Goal: Task Accomplishment & Management: Use online tool/utility

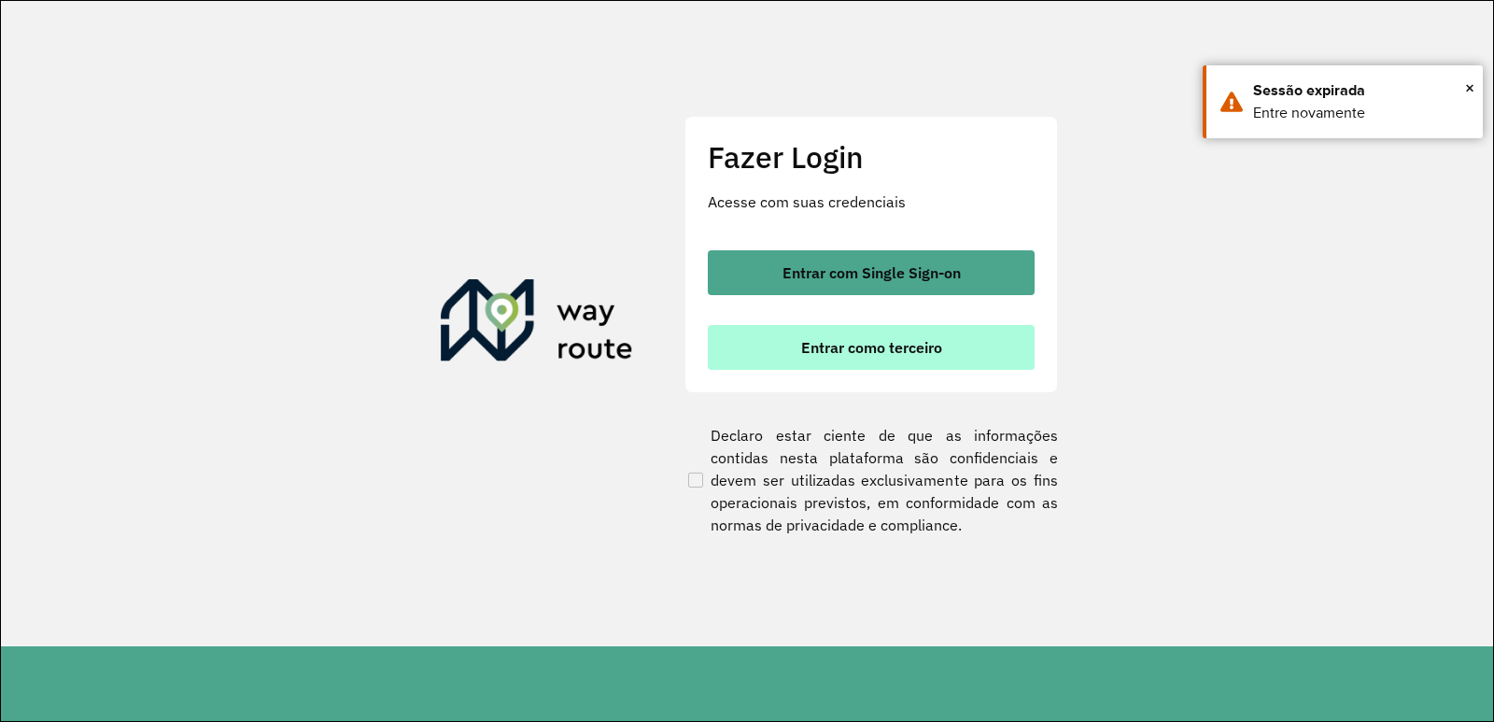
click at [751, 334] on button "Entrar como terceiro" at bounding box center [871, 347] width 327 height 45
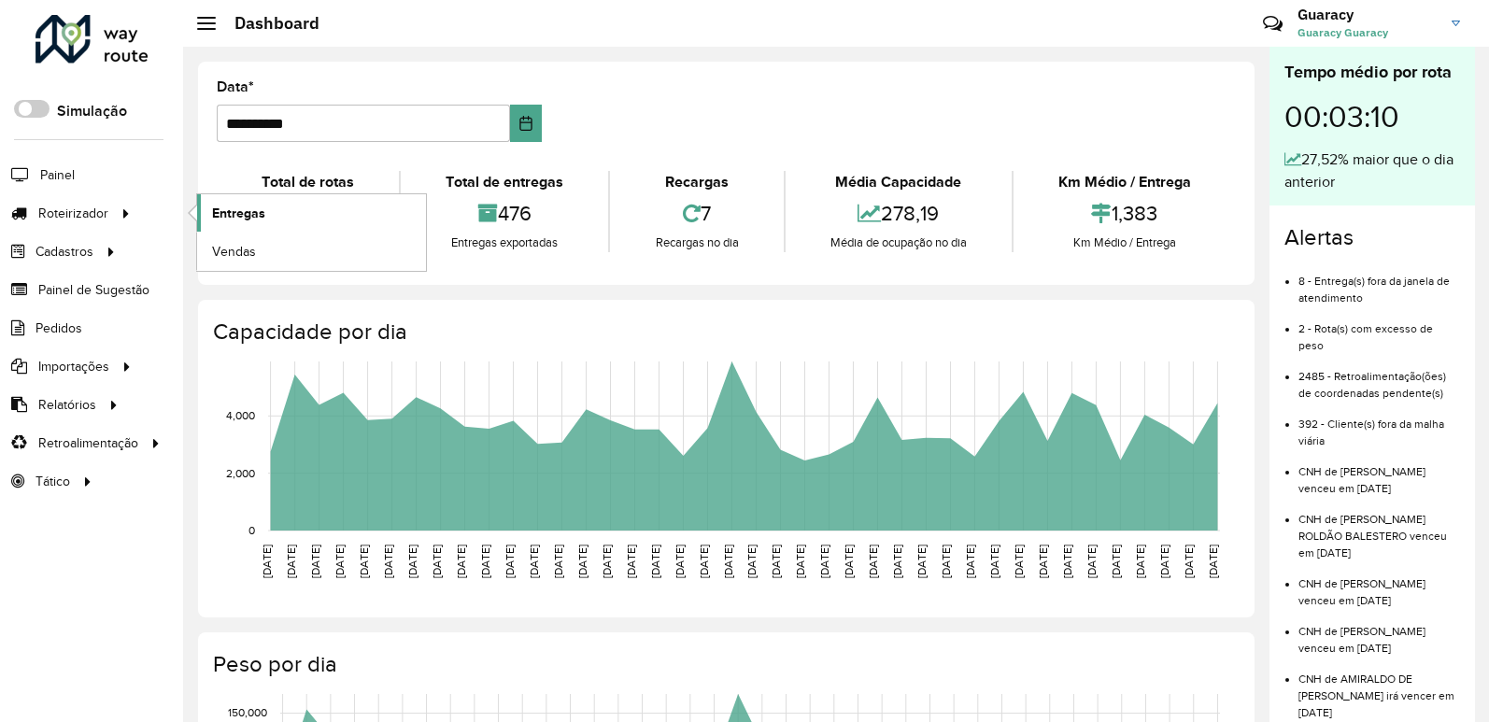
click at [260, 212] on span "Entregas" at bounding box center [238, 214] width 53 height 20
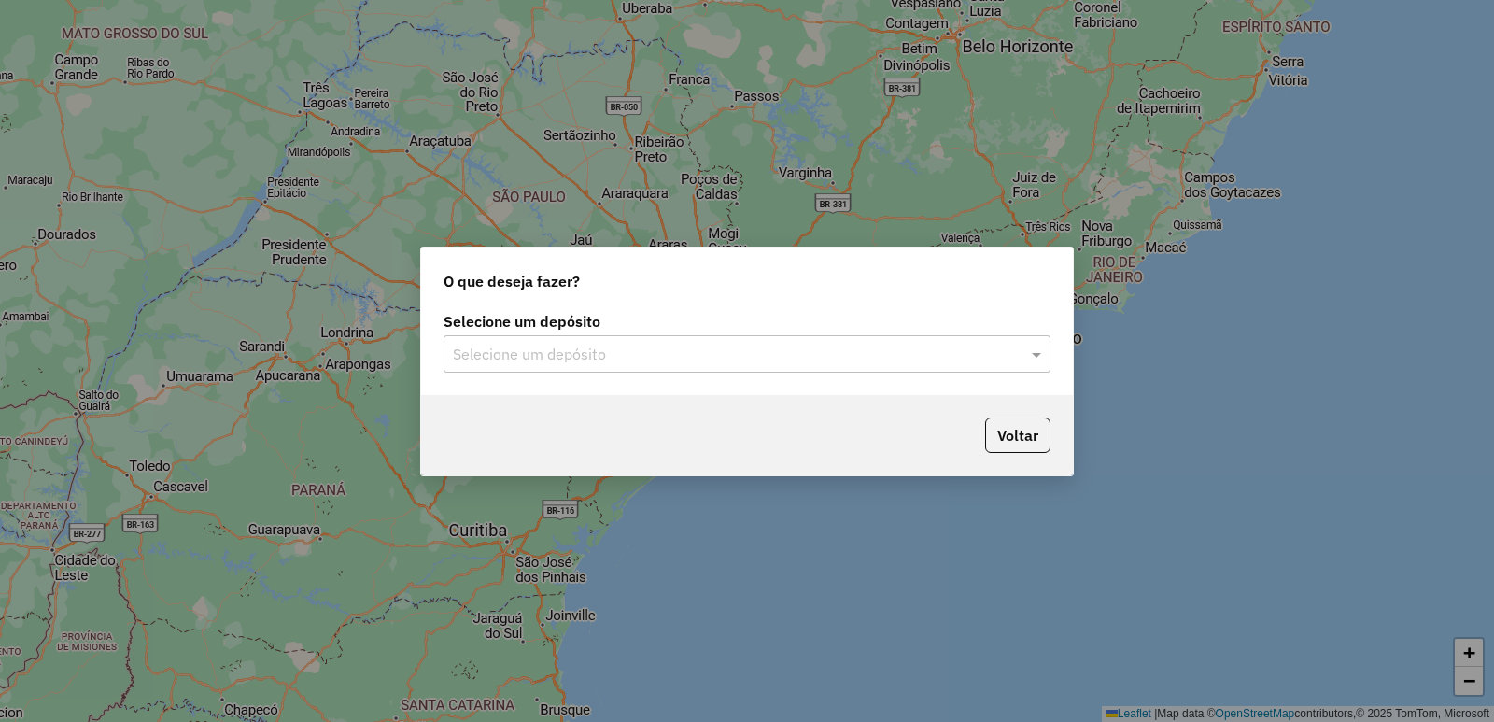
click at [567, 346] on input "text" at bounding box center [728, 355] width 551 height 22
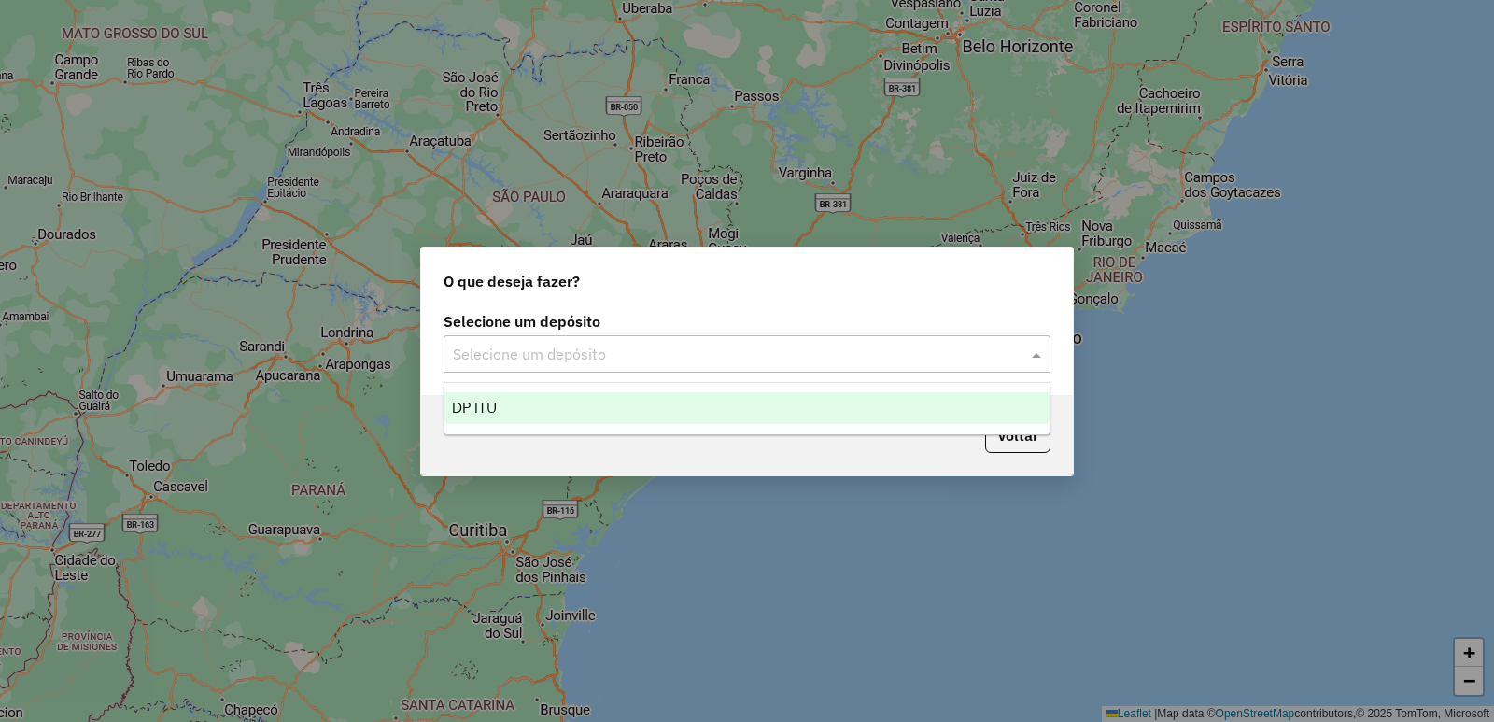
click at [587, 395] on div "DP ITU" at bounding box center [746, 408] width 605 height 32
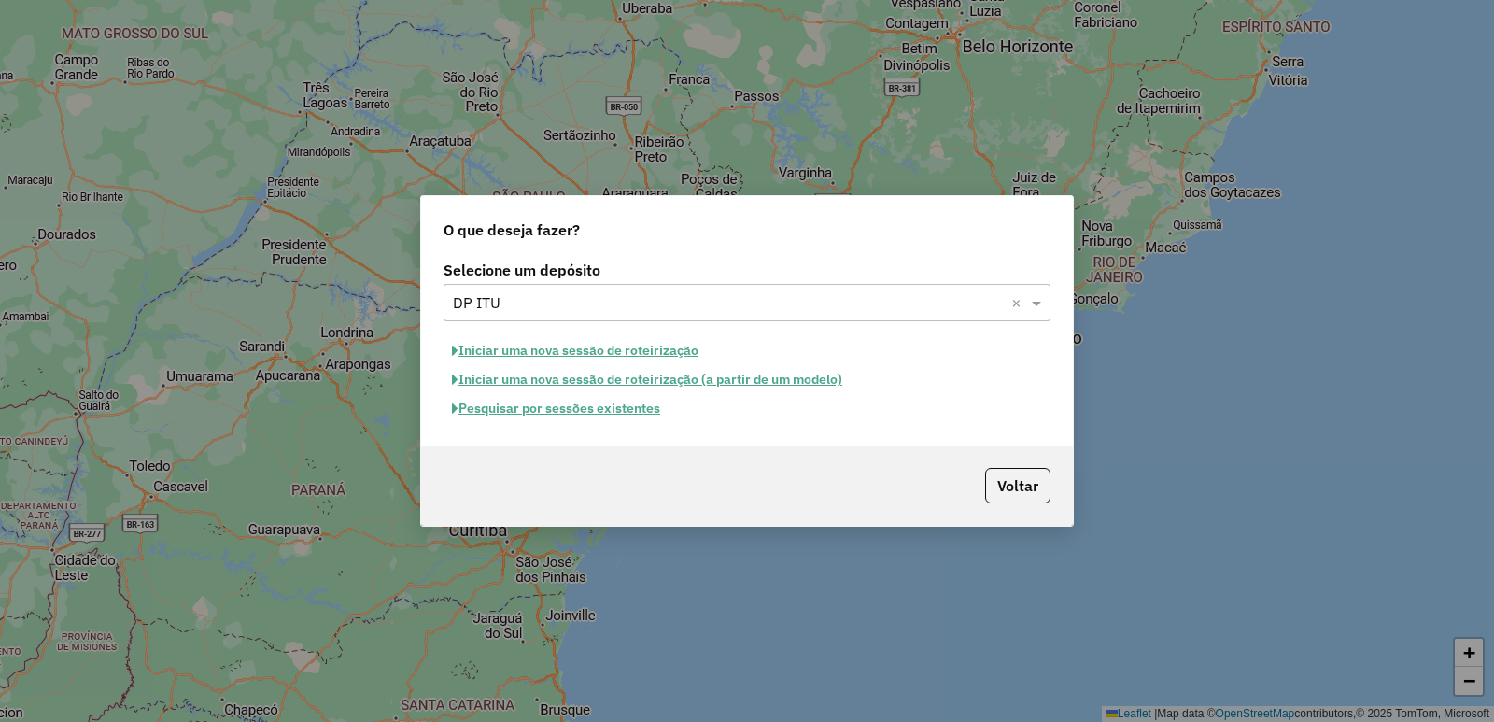
click at [644, 408] on button "Pesquisar por sessões existentes" at bounding box center [556, 408] width 225 height 29
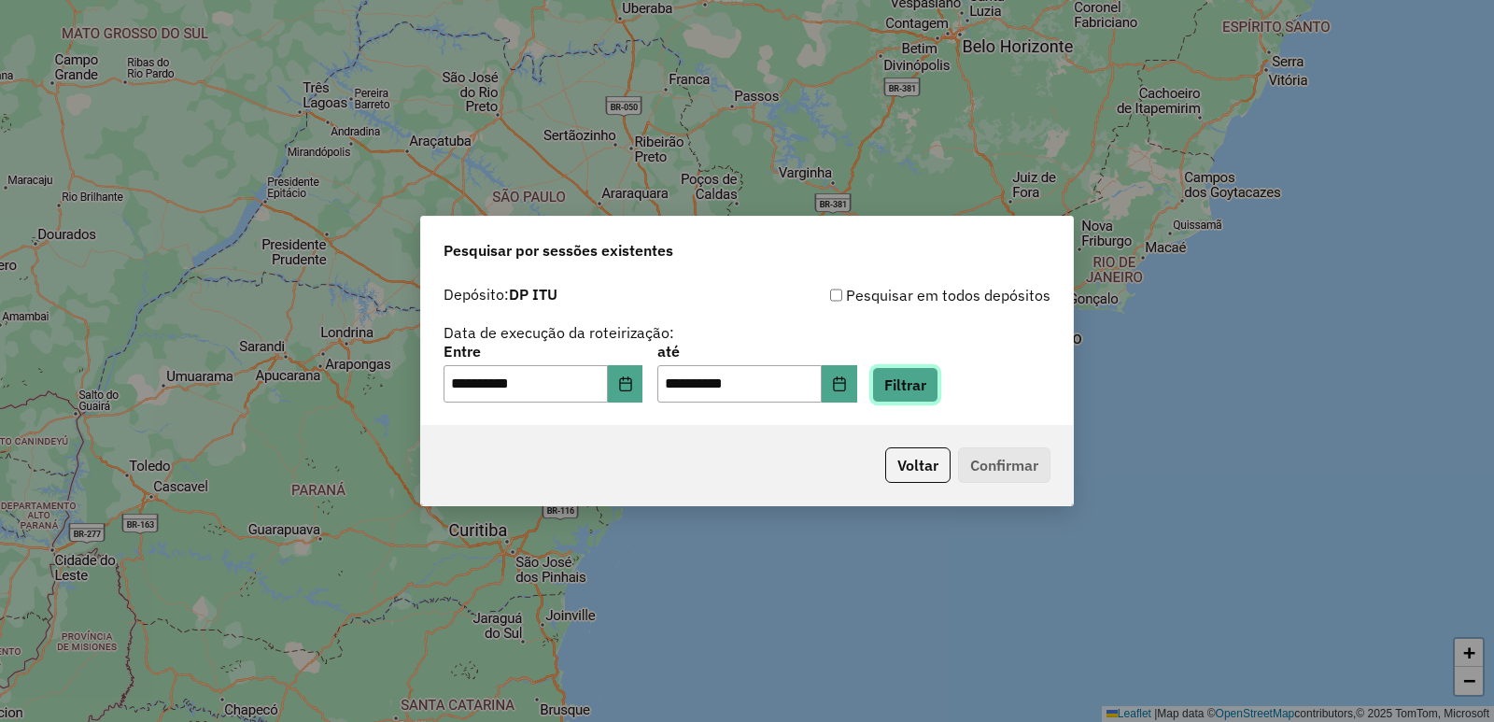
click at [910, 391] on button "Filtrar" at bounding box center [905, 384] width 66 height 35
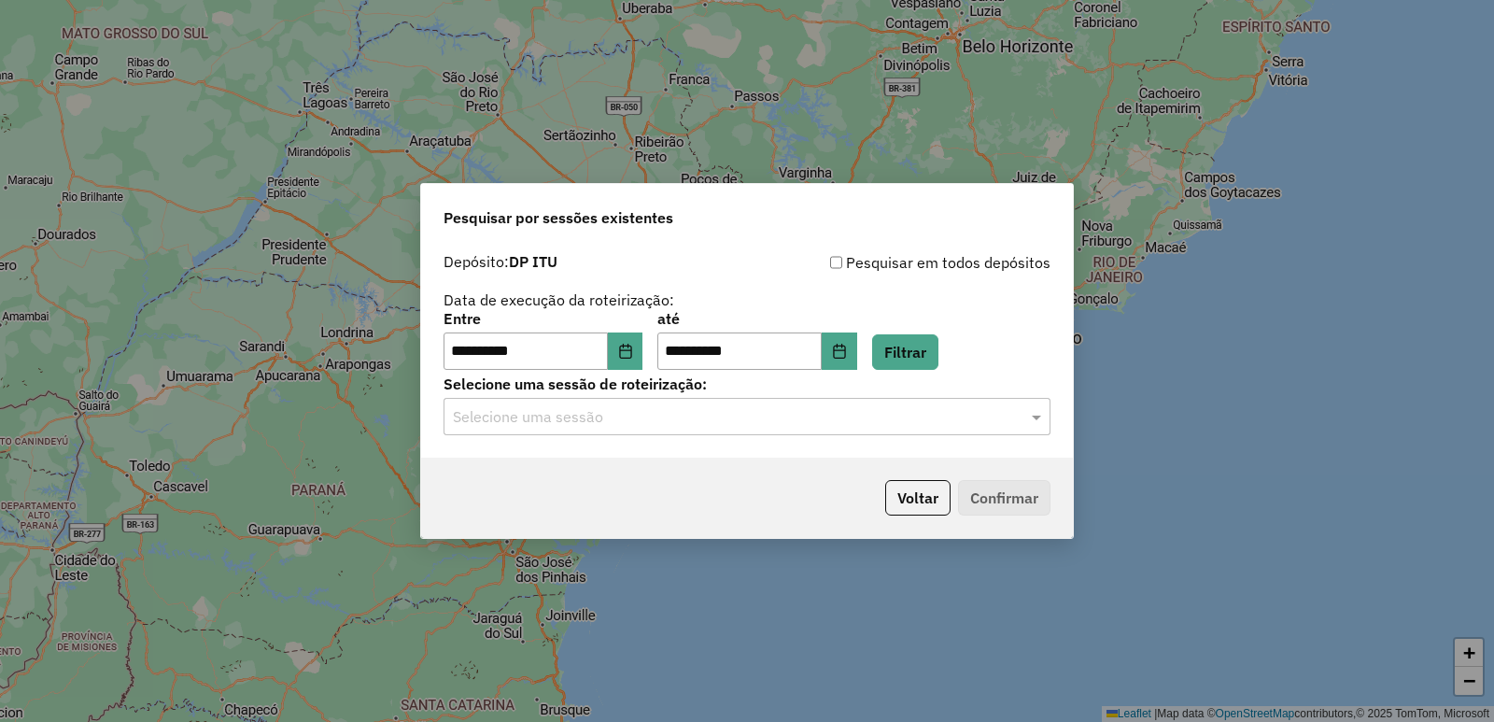
click at [616, 412] on input "text" at bounding box center [728, 417] width 551 height 22
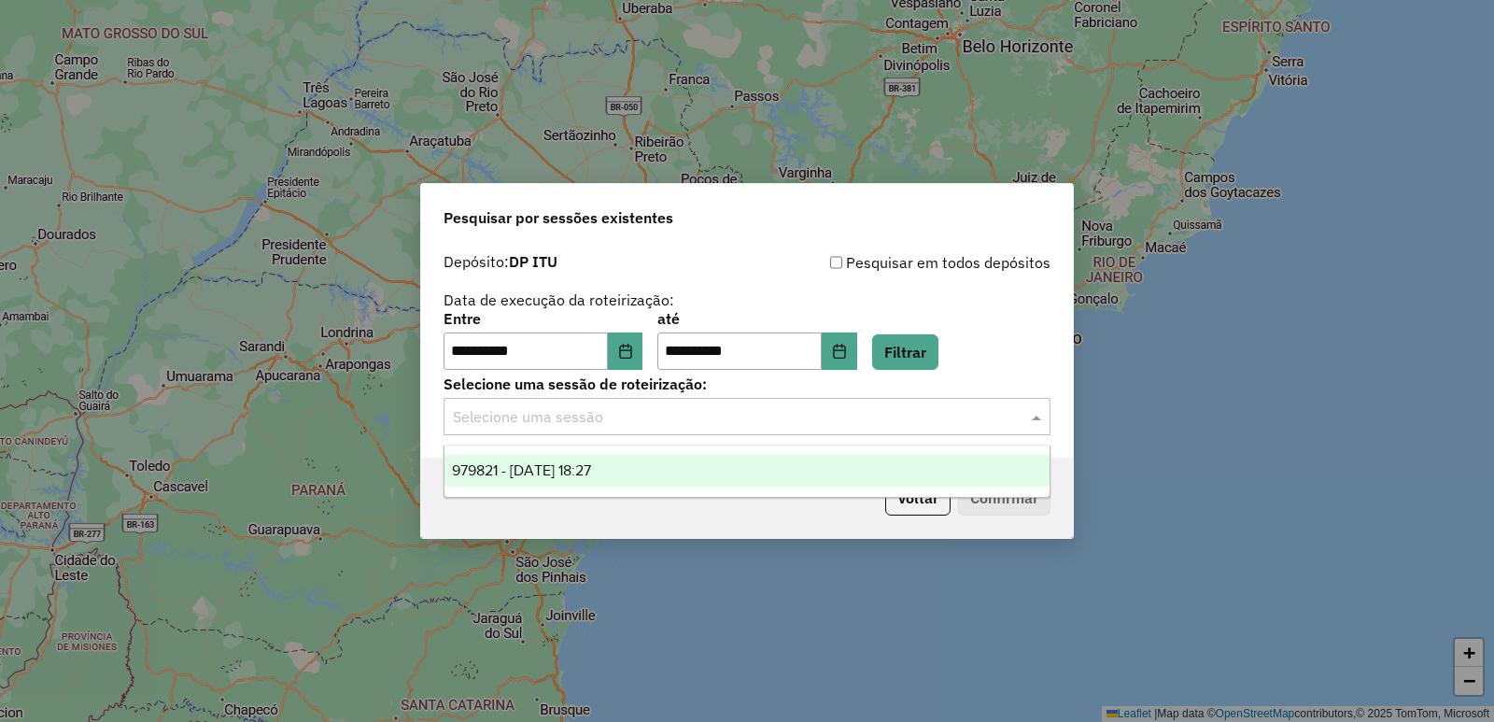
drag, startPoint x: 613, startPoint y: 467, endPoint x: 657, endPoint y: 467, distance: 44.8
click at [591, 468] on span "979821 - 15/08/2025 18:27" at bounding box center [521, 470] width 139 height 16
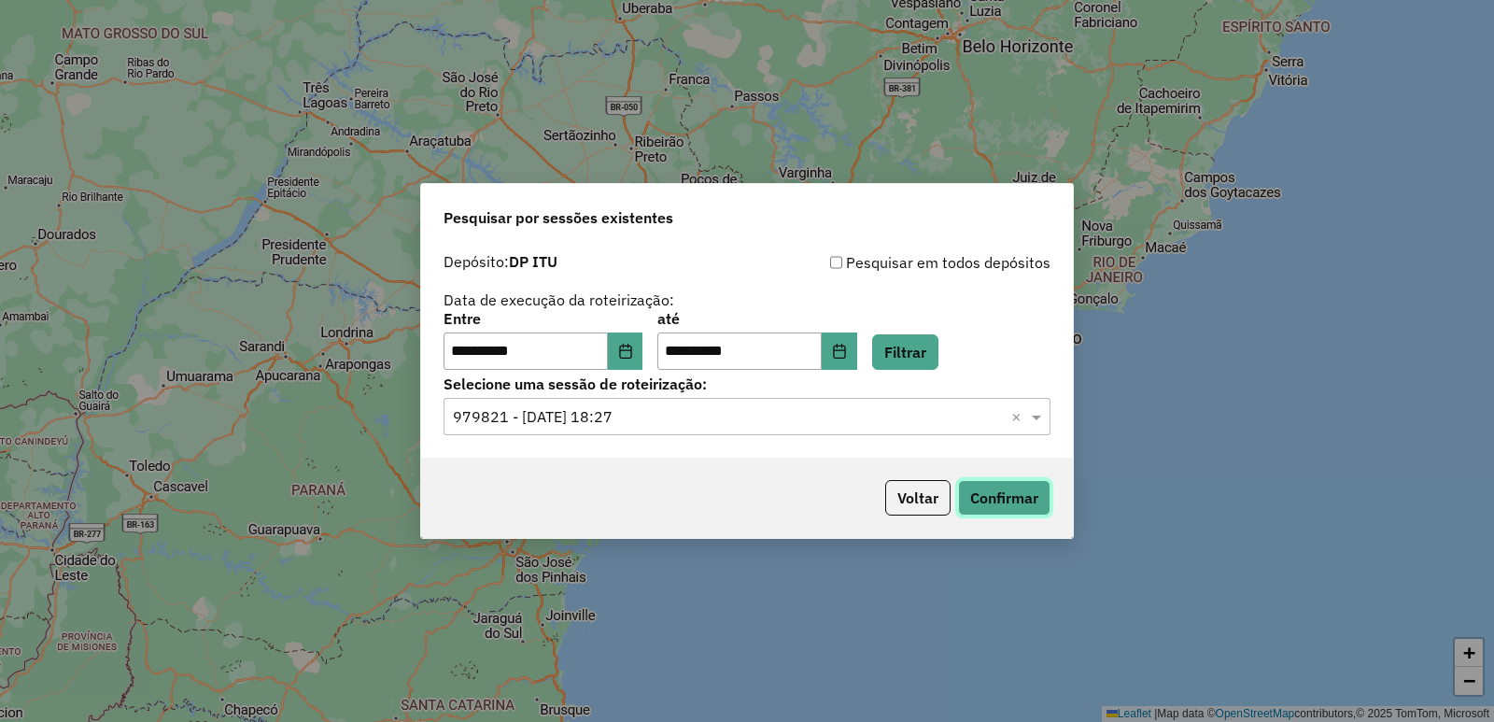
click at [990, 492] on button "Confirmar" at bounding box center [1004, 497] width 92 height 35
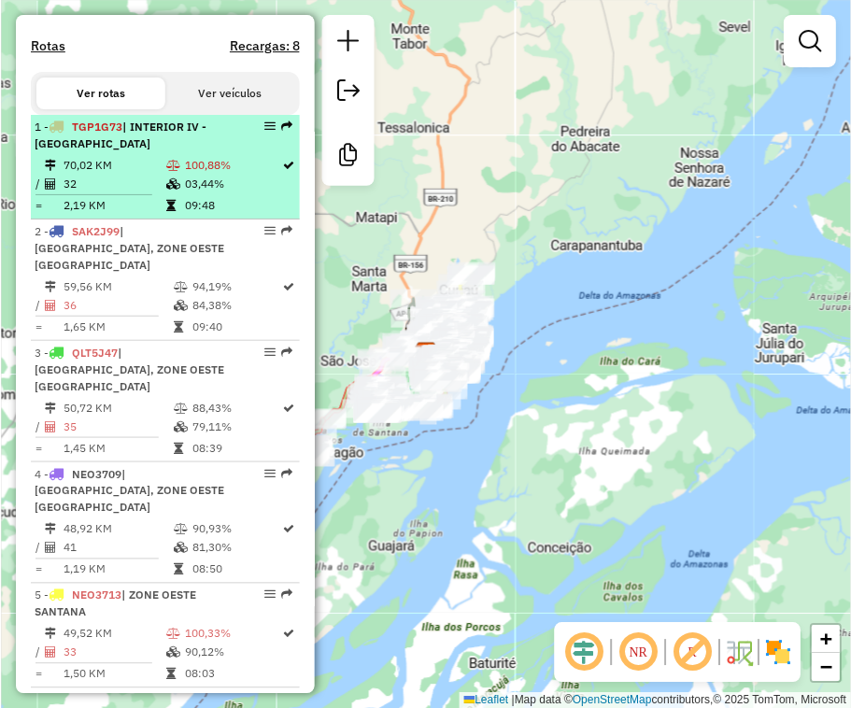
scroll to position [654, 0]
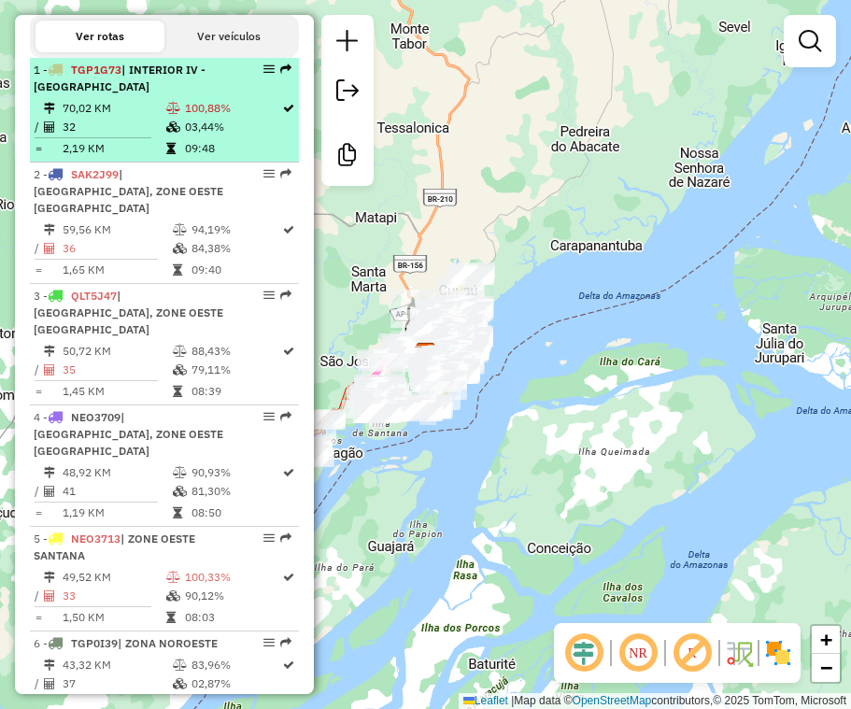
click at [134, 95] on div "1 - TGP1G73 | INTERIOR IV - MAZAGAO" at bounding box center [133, 79] width 198 height 34
select select "**********"
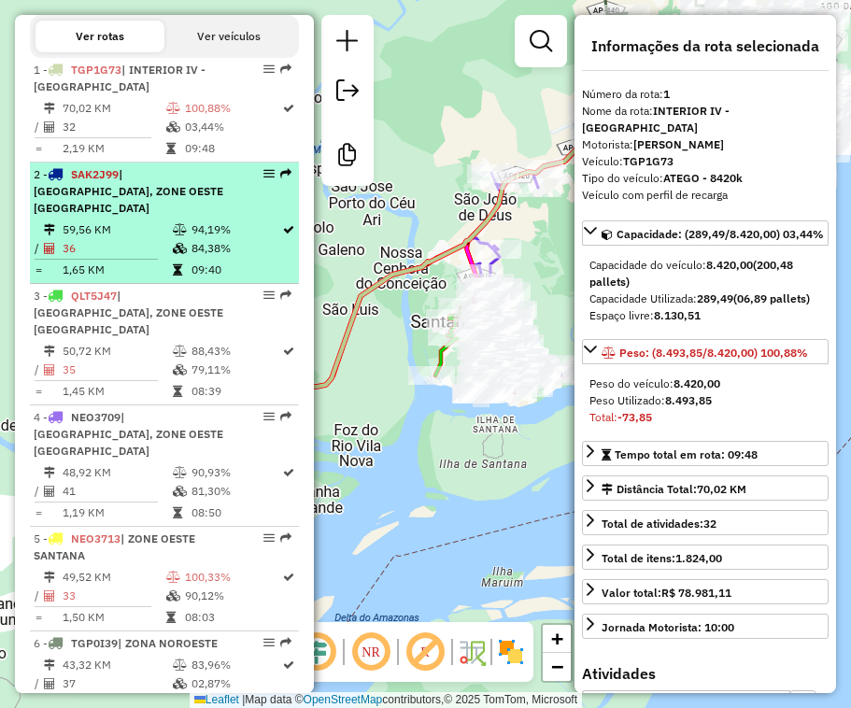
click at [179, 256] on td at bounding box center [181, 248] width 19 height 19
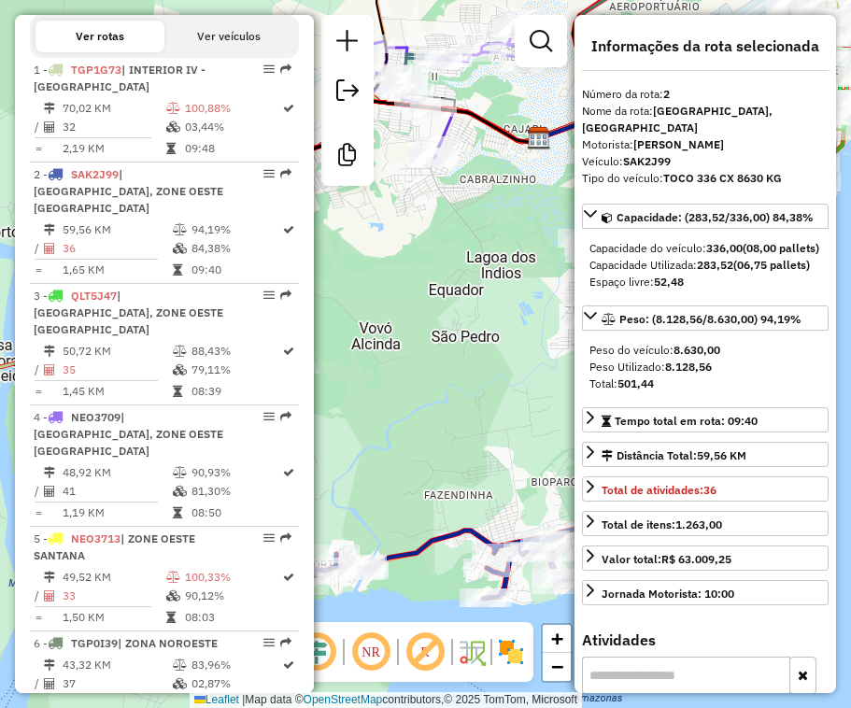
drag, startPoint x: 125, startPoint y: 331, endPoint x: 828, endPoint y: 437, distance: 711.2
click at [127, 342] on td "50,72 KM" at bounding box center [117, 351] width 110 height 19
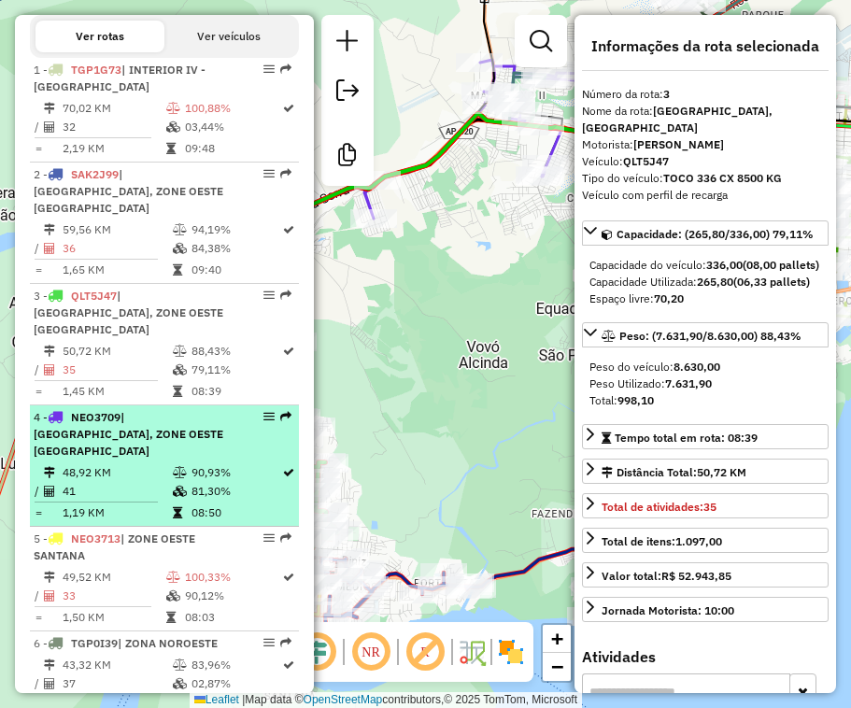
click at [85, 463] on td "48,92 KM" at bounding box center [117, 472] width 110 height 19
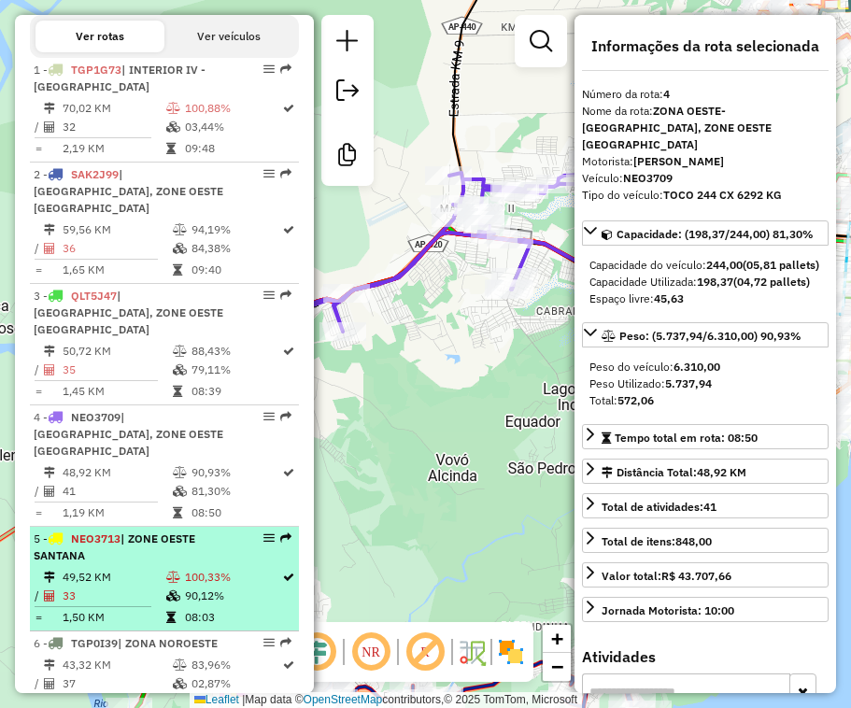
click at [171, 530] on div "5 - NEO3713 | ZONE OESTE SANTANA" at bounding box center [133, 547] width 198 height 34
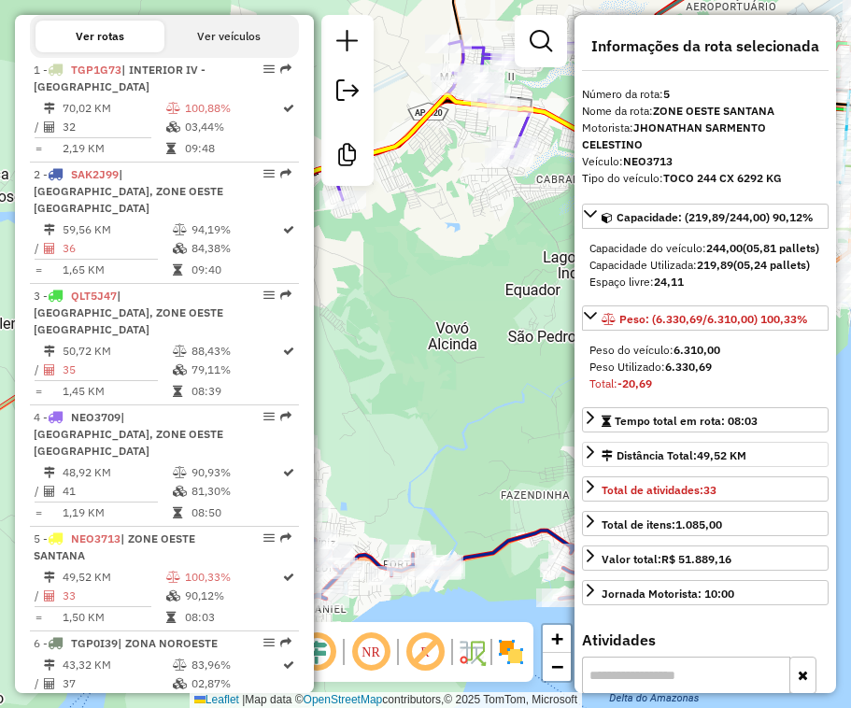
drag, startPoint x: 163, startPoint y: 644, endPoint x: 784, endPoint y: 507, distance: 636.0
click at [163, 674] on td "37" at bounding box center [117, 683] width 110 height 19
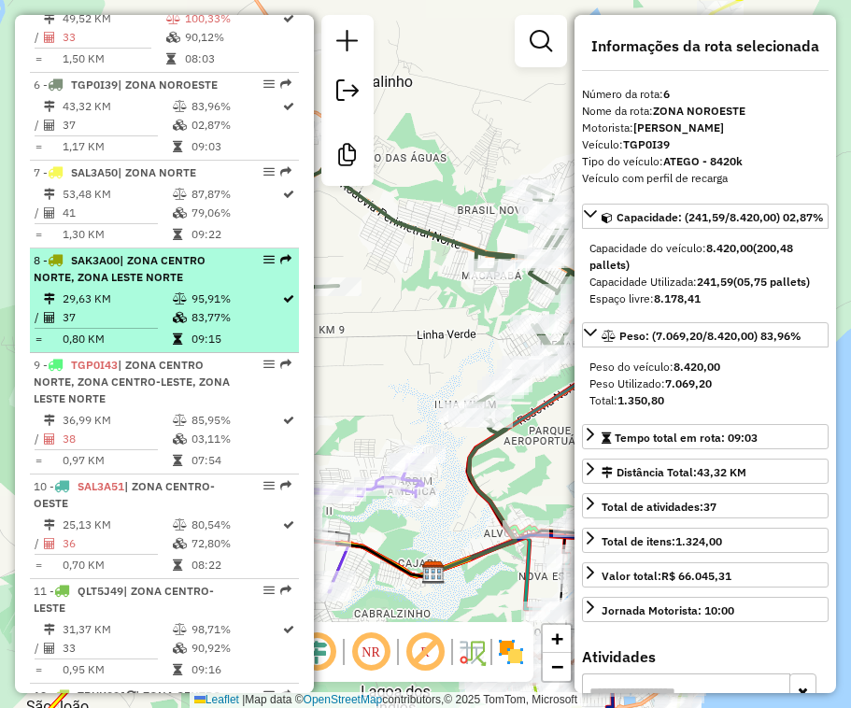
scroll to position [1214, 0]
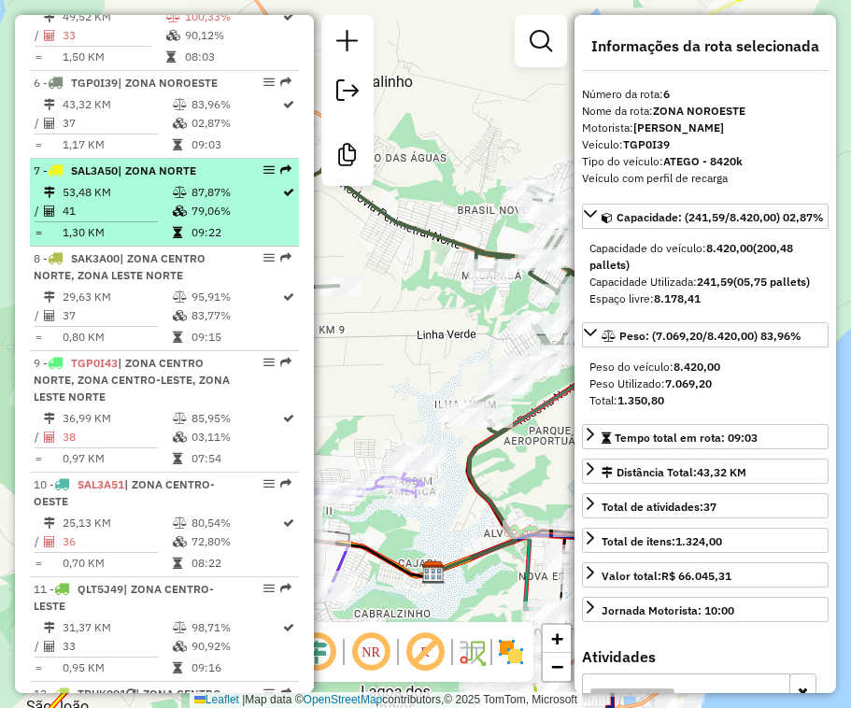
click at [190, 159] on li "7 - SAL3A50 | ZONA NORTE 53,48 KM 87,87% / 41 79,06% = 1,30 KM 09:22" at bounding box center [164, 203] width 269 height 88
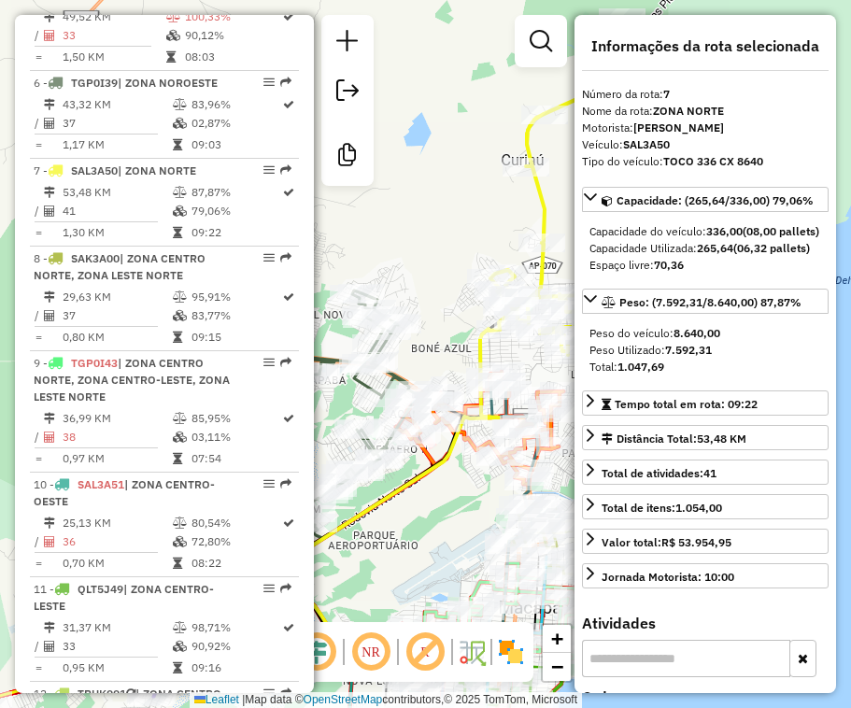
drag, startPoint x: 170, startPoint y: 262, endPoint x: 840, endPoint y: 392, distance: 682.0
click at [173, 291] on icon at bounding box center [180, 296] width 14 height 11
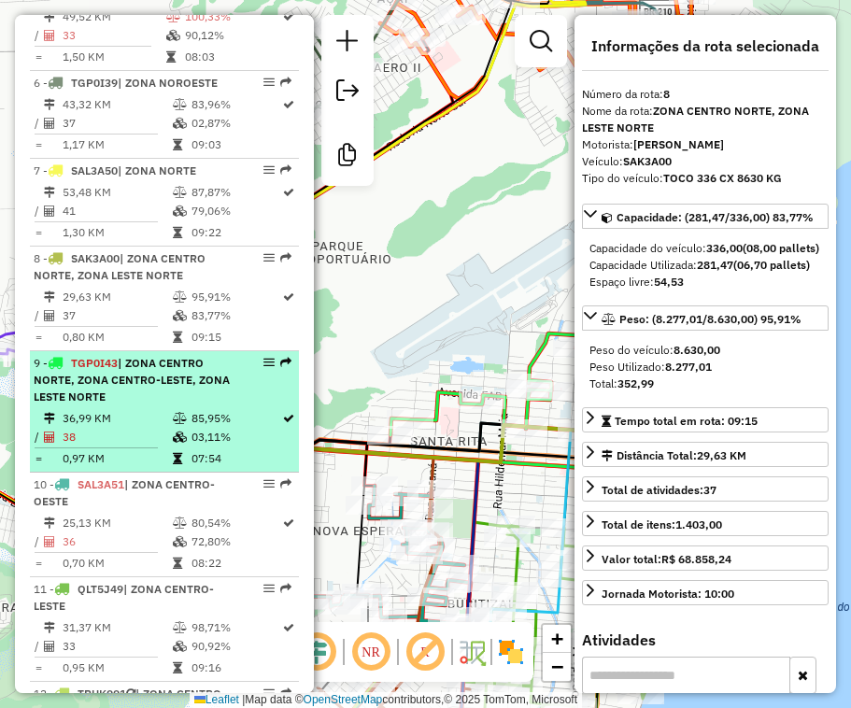
click at [135, 369] on div "9 - TGP0I43 | ZONA CENTRO NORTE, ZONA CENTRO-LESTE, ZONA LESTE NORTE" at bounding box center [133, 380] width 198 height 50
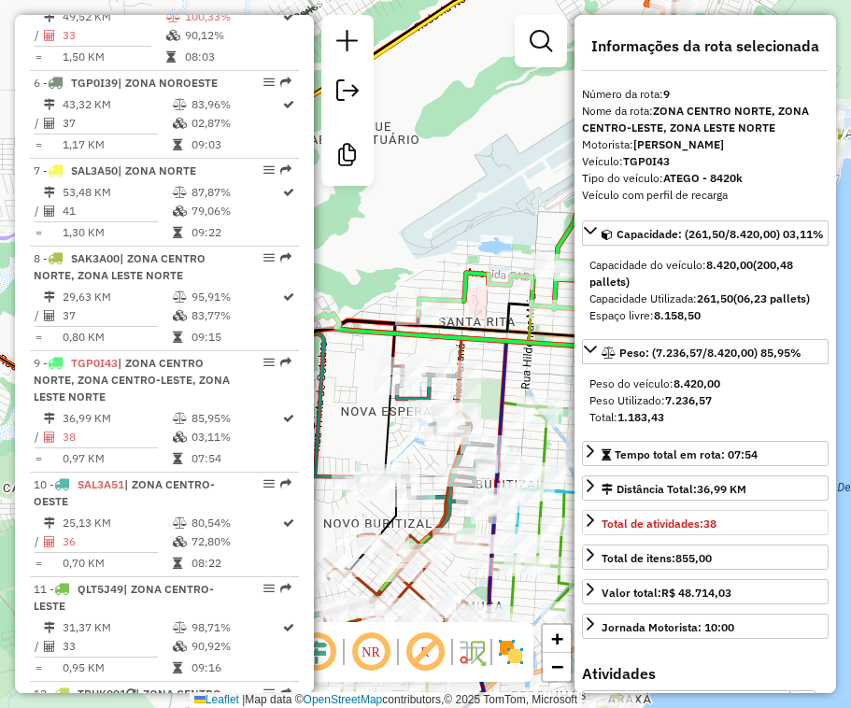
drag, startPoint x: 114, startPoint y: 510, endPoint x: 795, endPoint y: 512, distance: 680.8
click at [114, 532] on td "36" at bounding box center [117, 541] width 110 height 19
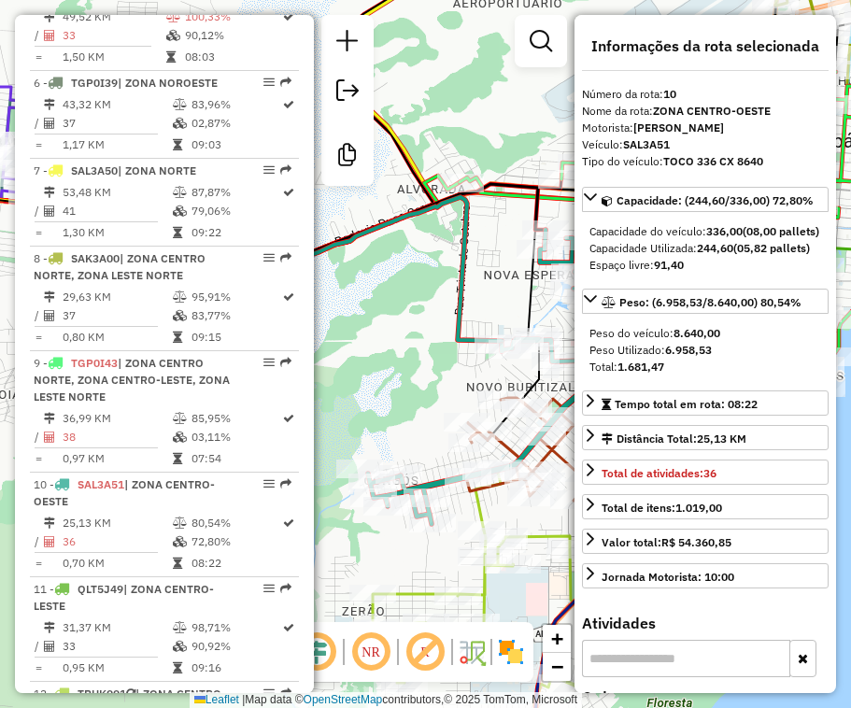
drag, startPoint x: 96, startPoint y: 600, endPoint x: 808, endPoint y: 524, distance: 715.6
click at [98, 618] on td "31,37 KM" at bounding box center [117, 627] width 110 height 19
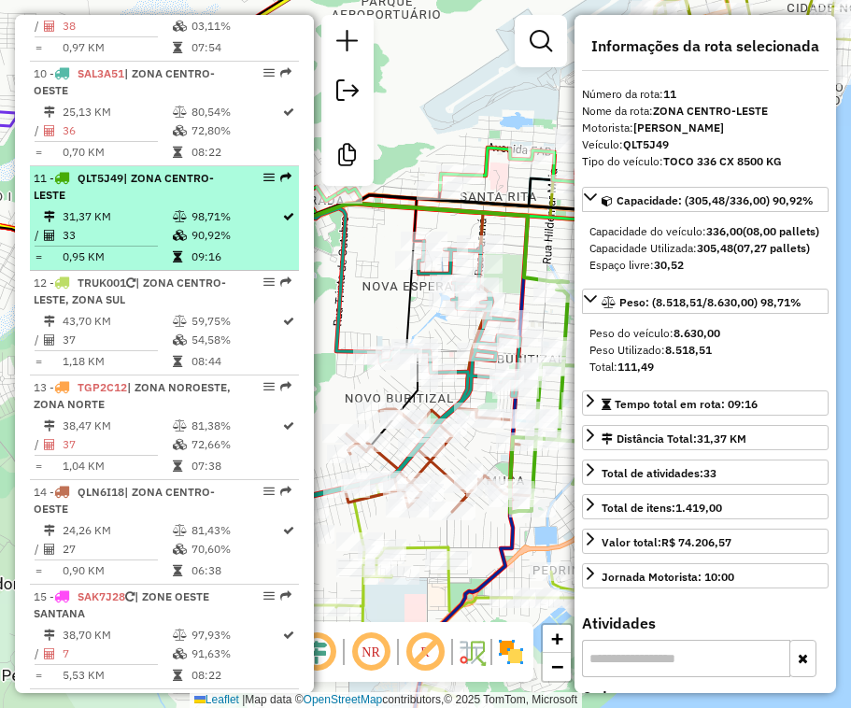
scroll to position [1681, 0]
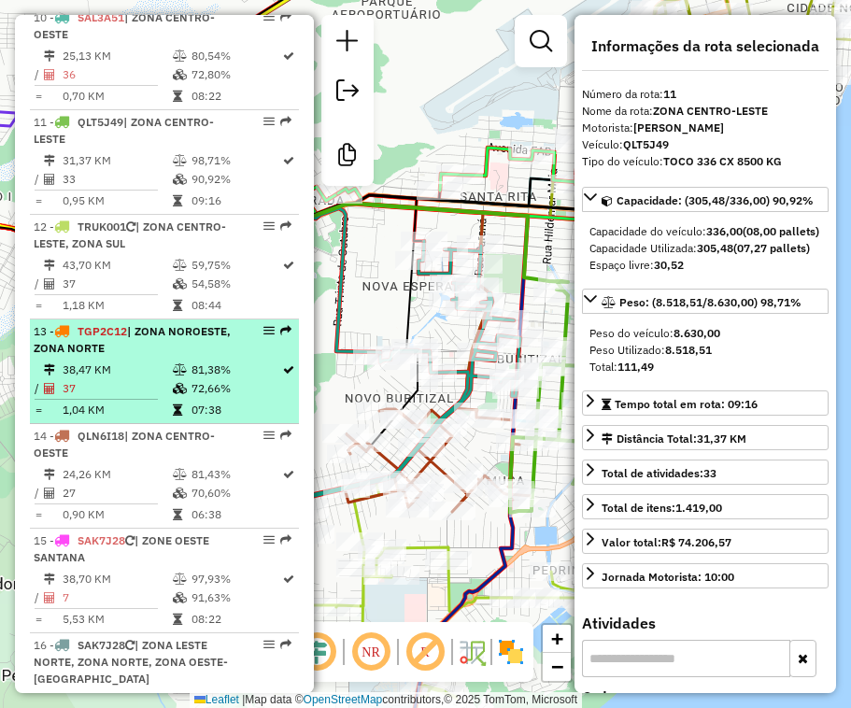
click at [156, 360] on td "38,47 KM" at bounding box center [117, 369] width 110 height 19
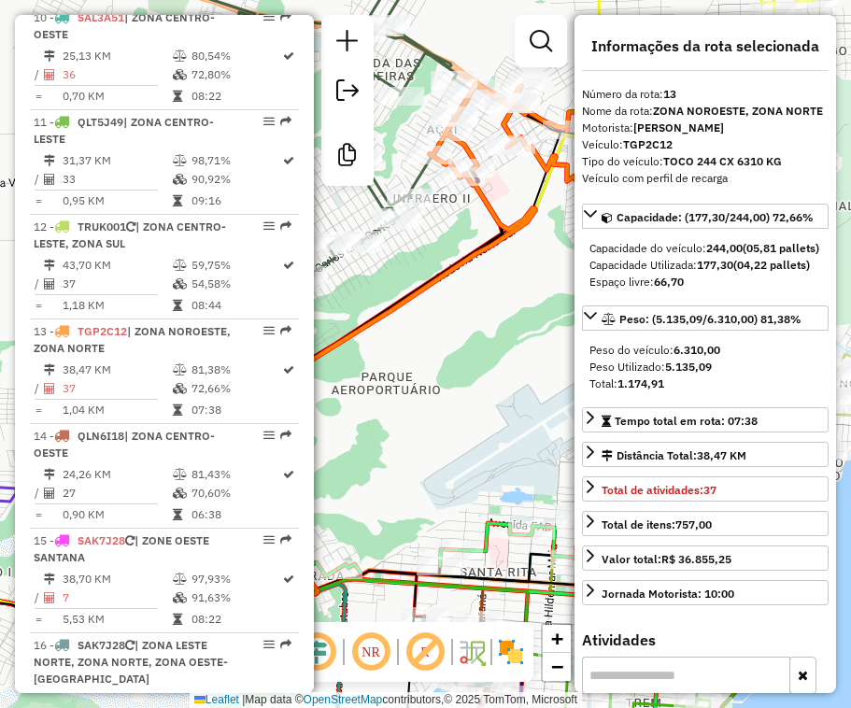
drag, startPoint x: 232, startPoint y: 473, endPoint x: 803, endPoint y: 413, distance: 574.6
click at [232, 505] on td "06:38" at bounding box center [235, 514] width 91 height 19
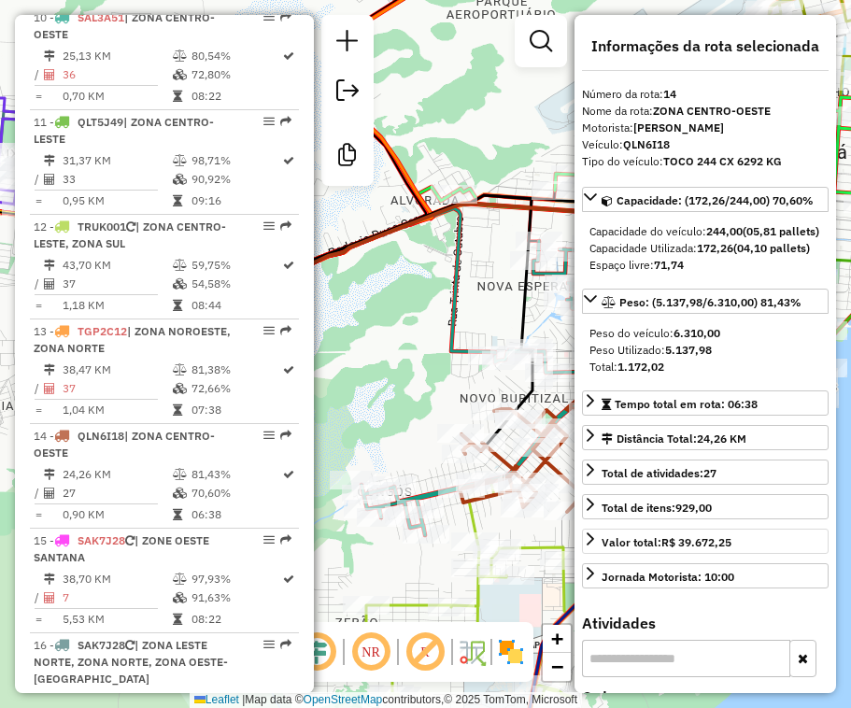
drag, startPoint x: 142, startPoint y: 586, endPoint x: 741, endPoint y: 566, distance: 598.9
click at [142, 610] on td "5,53 KM" at bounding box center [117, 619] width 110 height 19
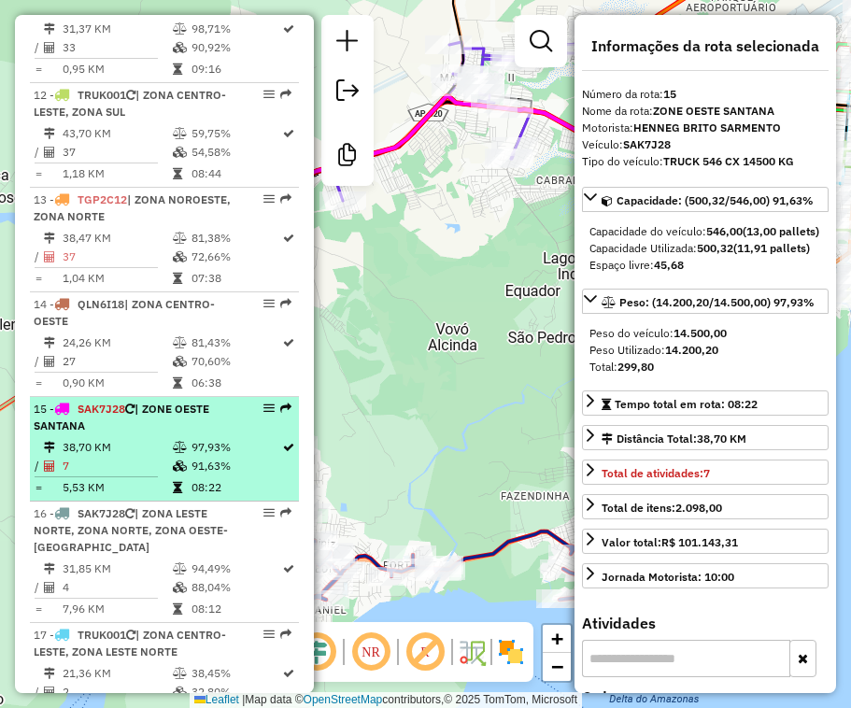
scroll to position [1845, 0]
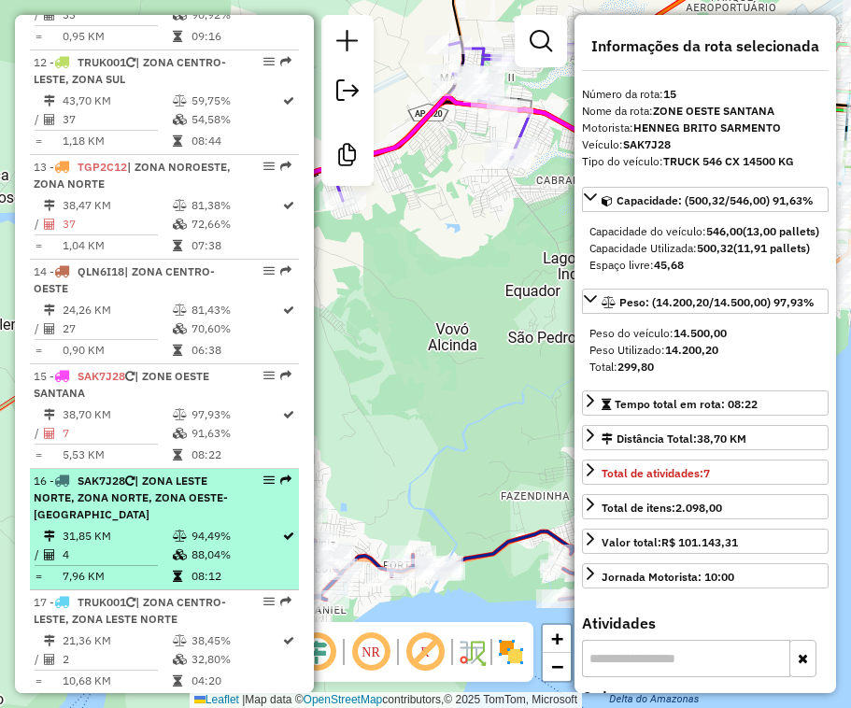
click at [174, 479] on div "16 - SAK7J28 | ZONA LESTE NORTE, ZONA NORTE, ZONA OESTE-SANTANA" at bounding box center [133, 498] width 198 height 50
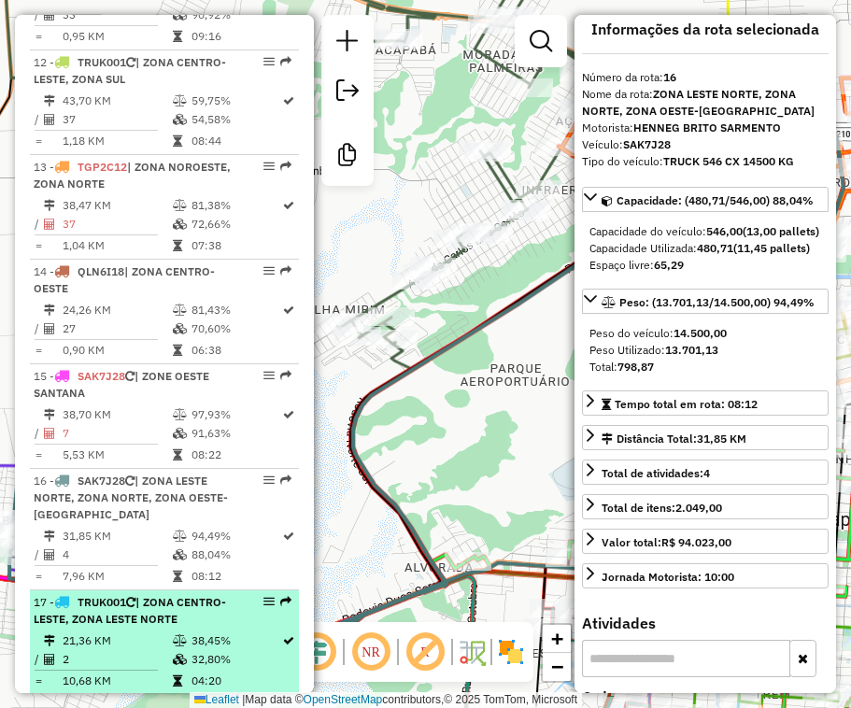
scroll to position [15, 0]
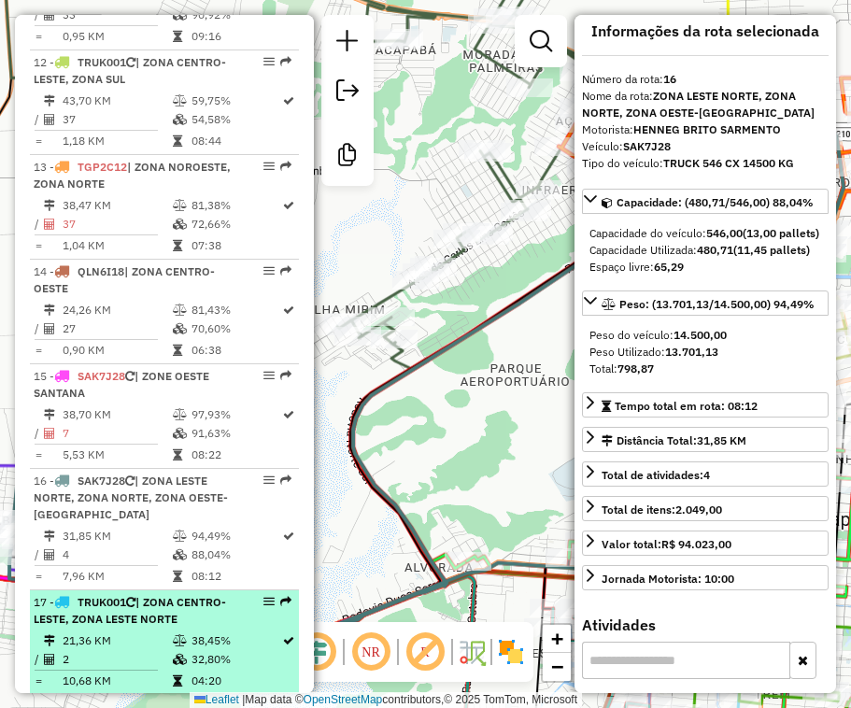
click at [175, 654] on icon at bounding box center [180, 659] width 14 height 11
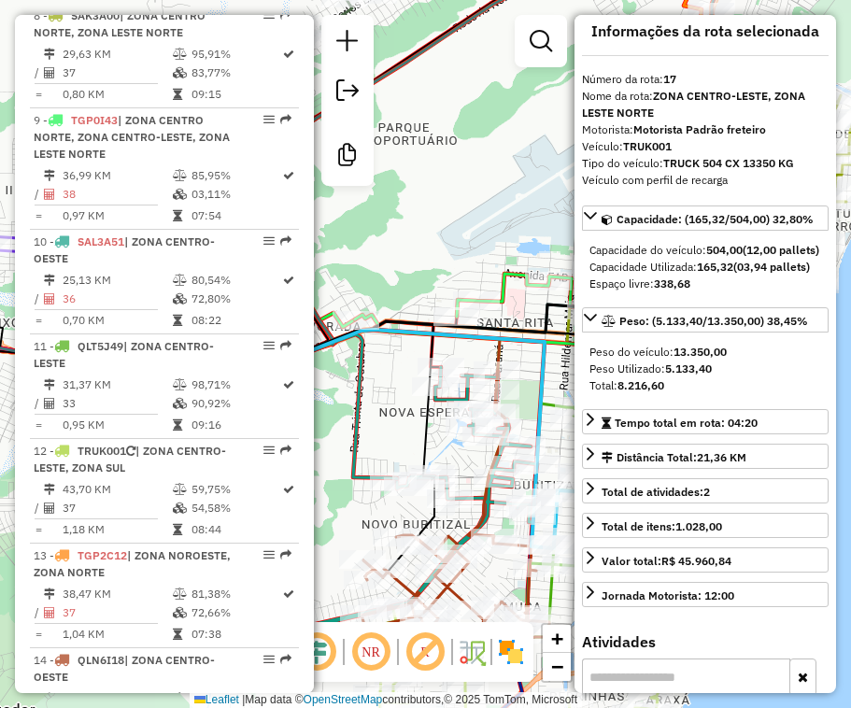
scroll to position [1472, 0]
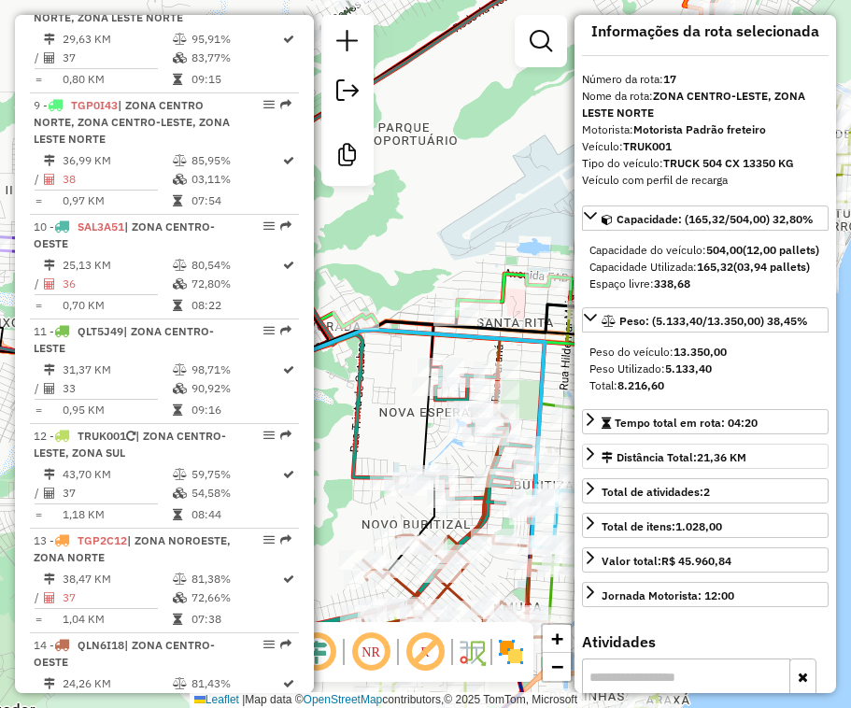
drag, startPoint x: 156, startPoint y: 416, endPoint x: 821, endPoint y: 495, distance: 669.6
click at [156, 429] on span "| ZONA CENTRO-LESTE, ZONA SUL" at bounding box center [130, 444] width 192 height 31
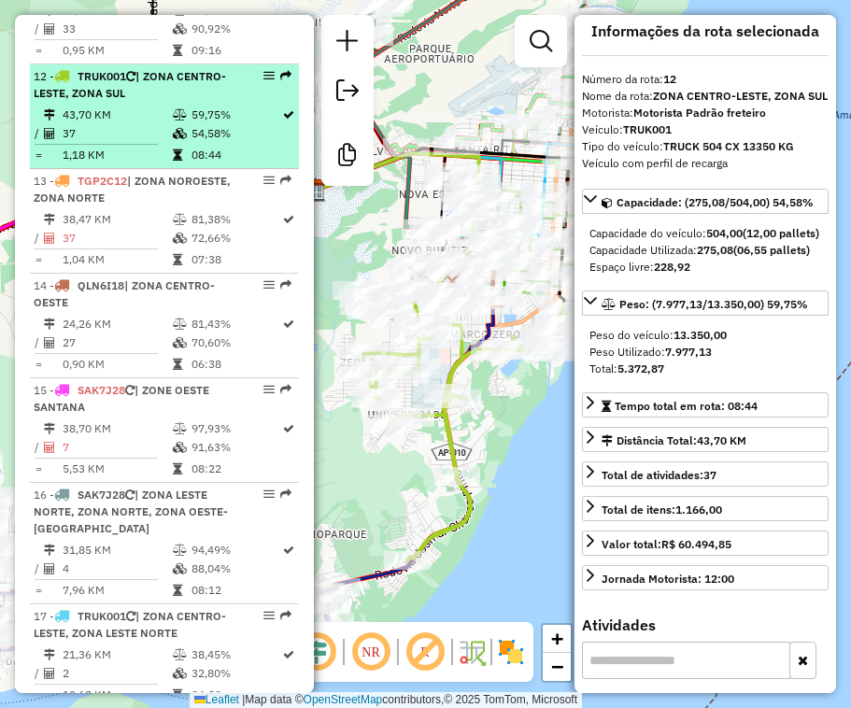
scroll to position [1845, 0]
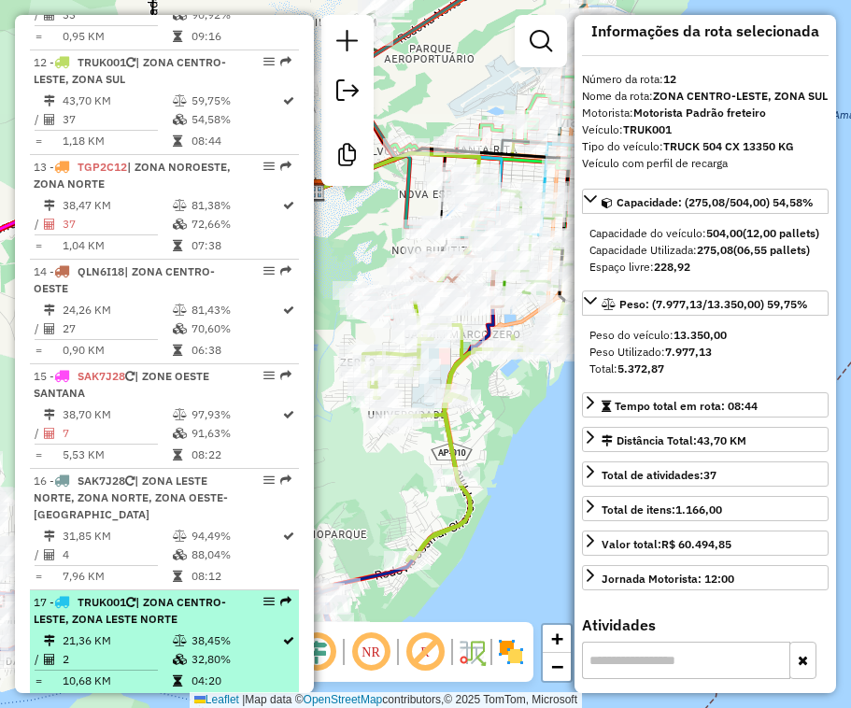
click at [116, 595] on span "TRUK001" at bounding box center [102, 602] width 49 height 14
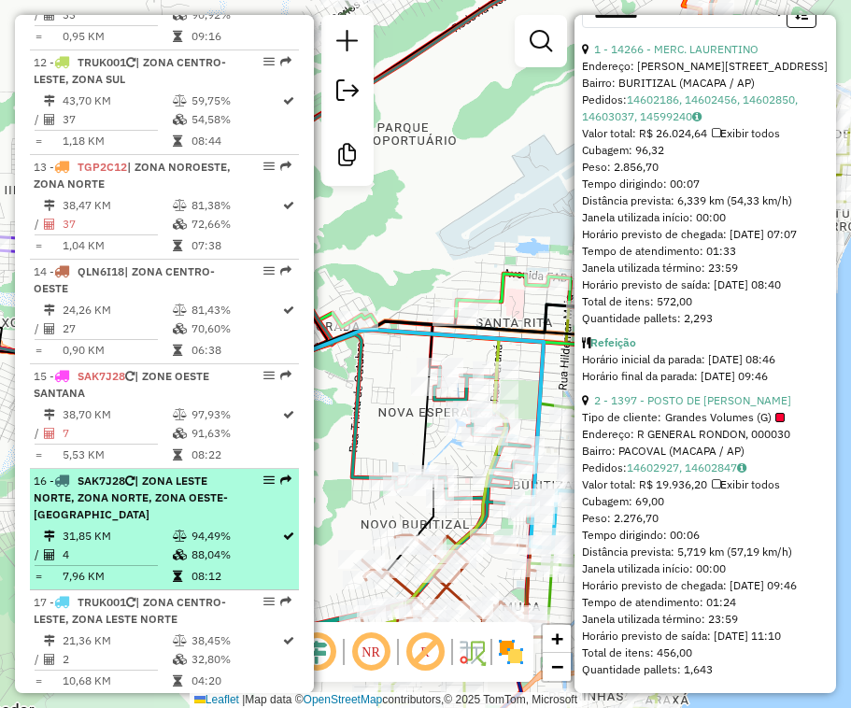
click at [141, 484] on div "16 - SAK7J28 | ZONA LESTE NORTE, ZONA NORTE, ZONA OESTE-SANTANA" at bounding box center [133, 498] width 198 height 50
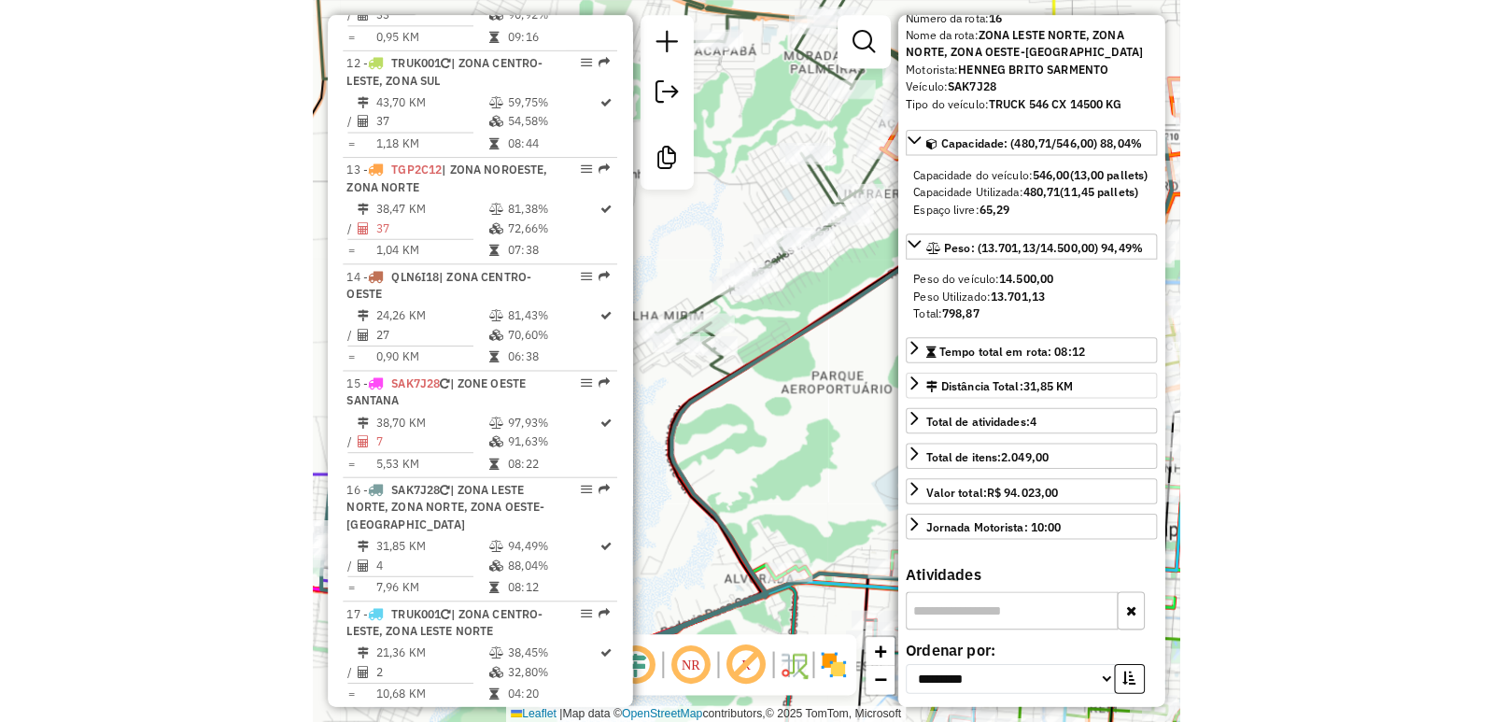
scroll to position [49, 0]
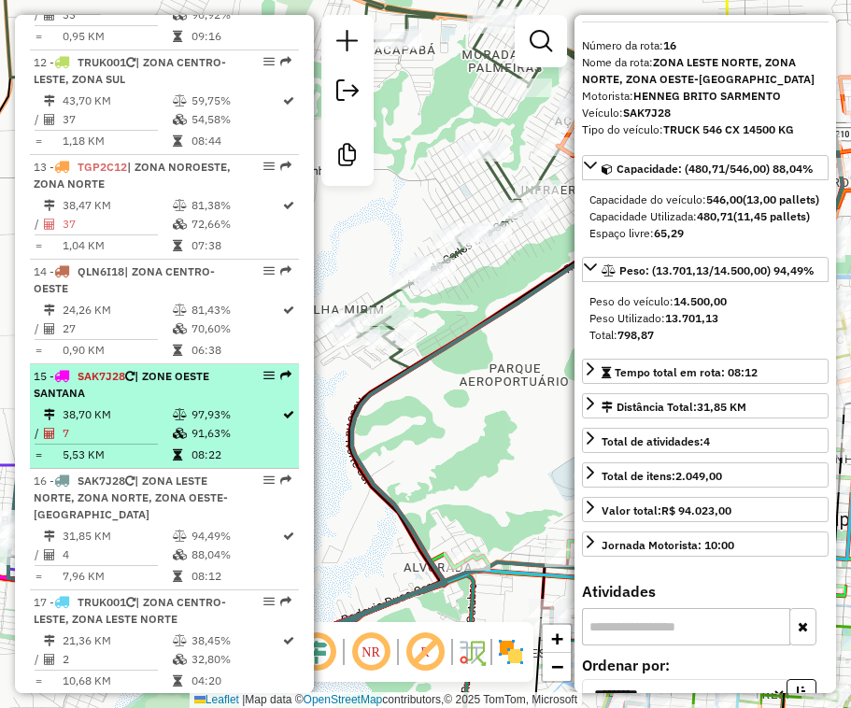
click at [206, 424] on td "91,63%" at bounding box center [235, 433] width 91 height 19
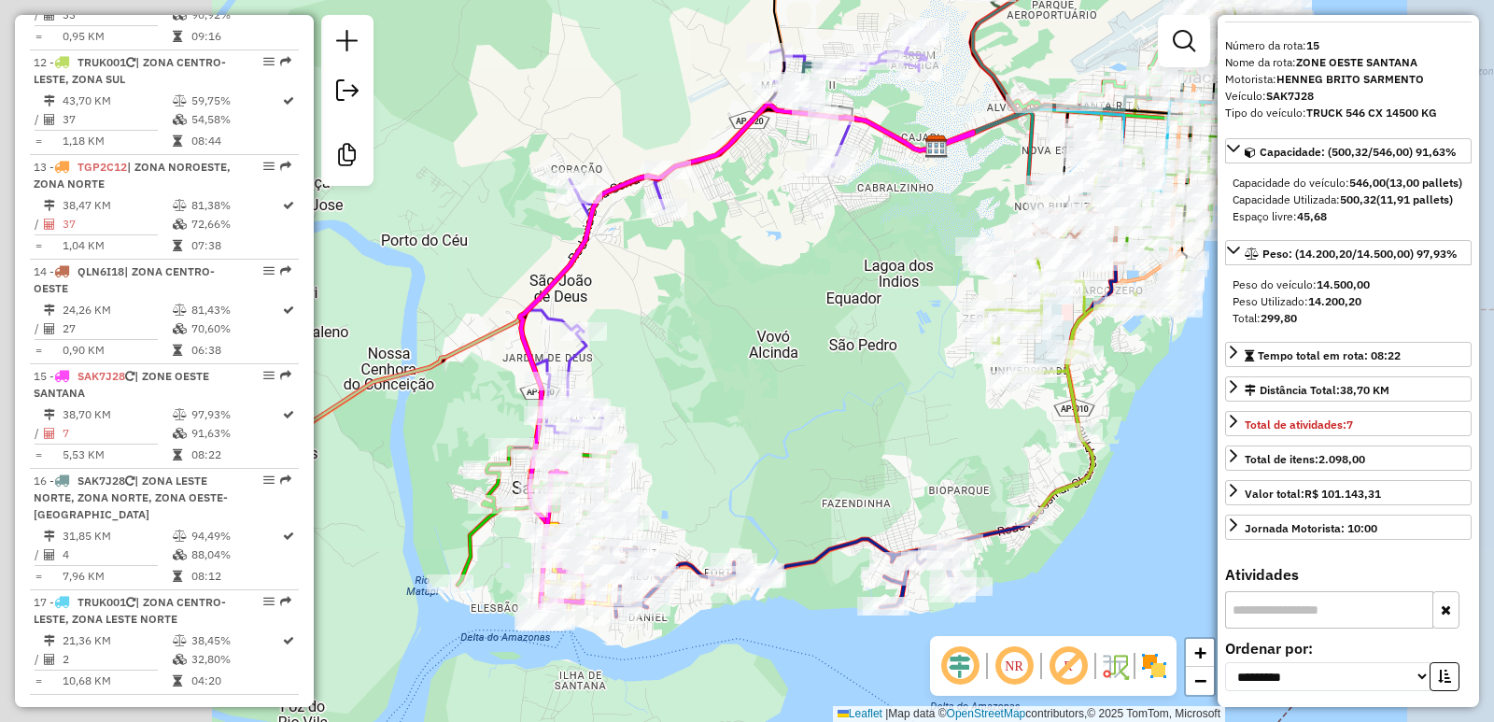
scroll to position [1831, 0]
